Goal: Find specific page/section: Find specific page/section

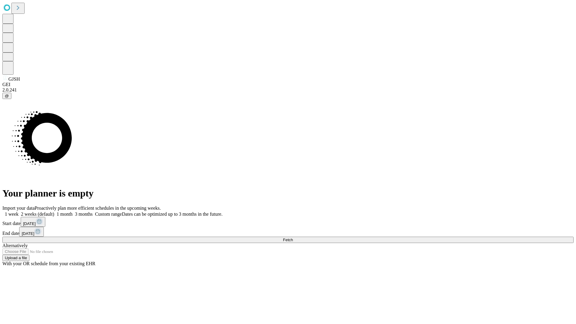
click at [293, 238] on span "Fetch" at bounding box center [288, 240] width 10 height 4
